Goal: Navigation & Orientation: Understand site structure

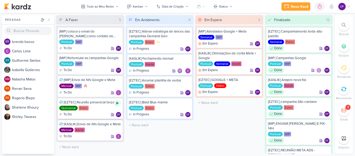
click at [116, 104] on icon at bounding box center [117, 103] width 4 height 4
